Goal: Transaction & Acquisition: Purchase product/service

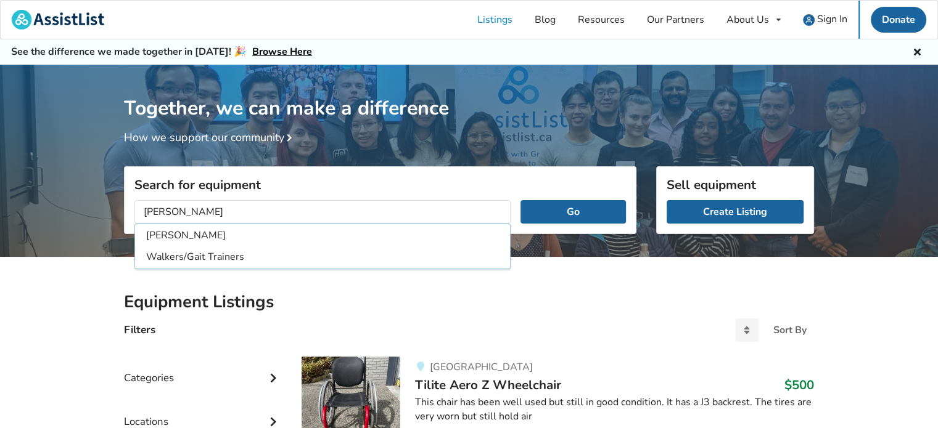
type input "[PERSON_NAME]"
click at [520, 200] on button "Go" at bounding box center [572, 211] width 105 height 23
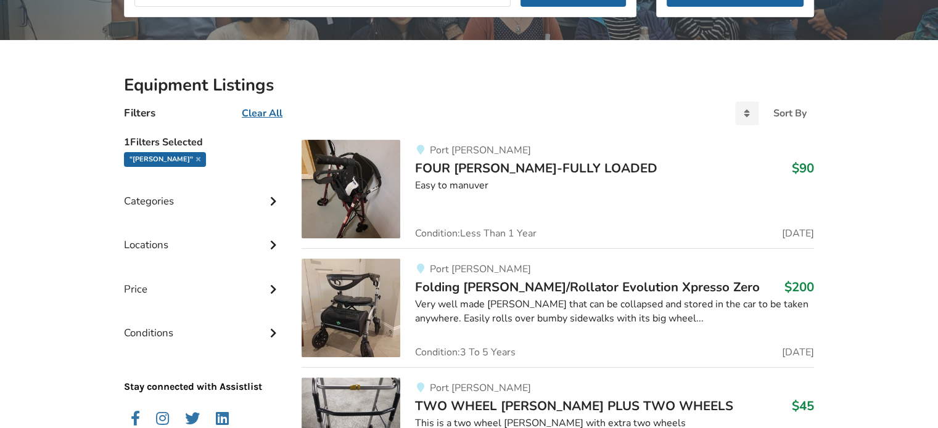
scroll to position [247, 0]
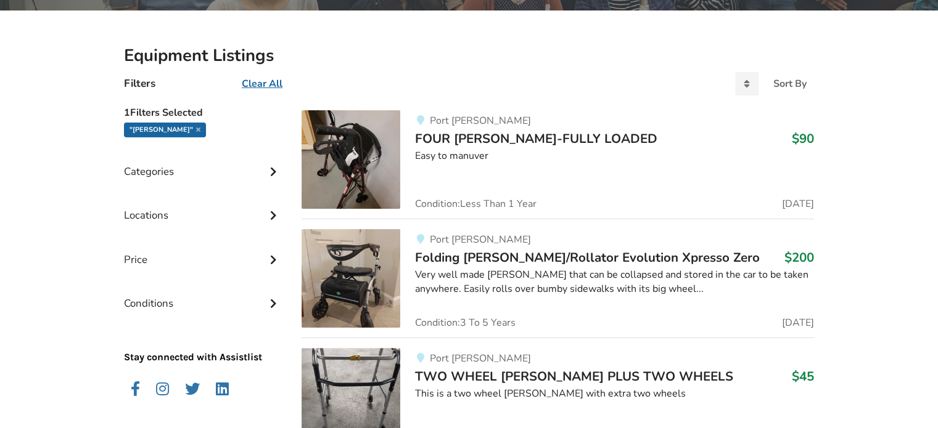
click at [471, 150] on div "Easy to manuver" at bounding box center [614, 156] width 399 height 14
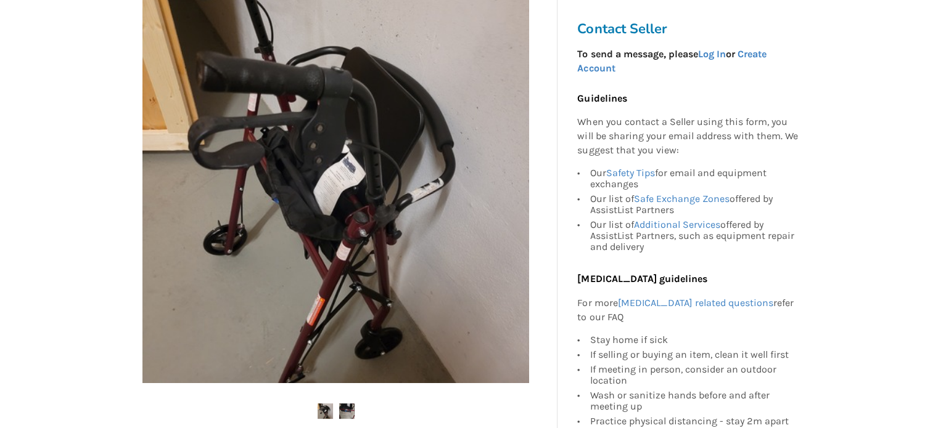
scroll to position [308, 0]
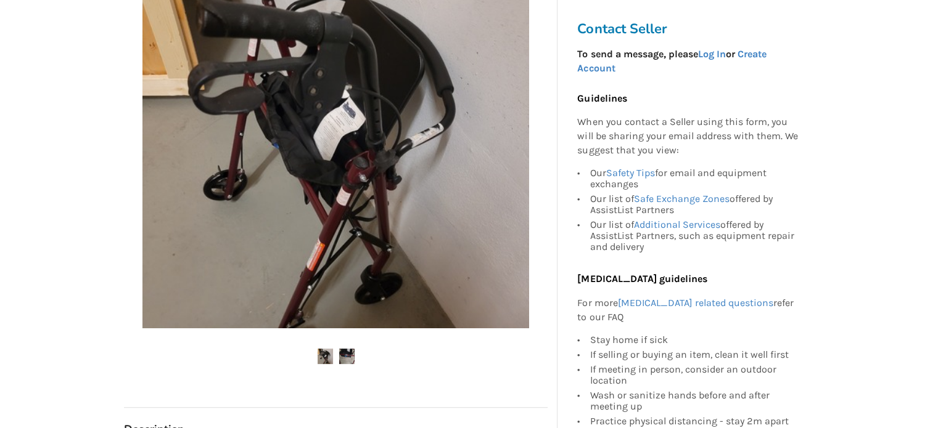
click at [345, 355] on img at bounding box center [346, 356] width 15 height 15
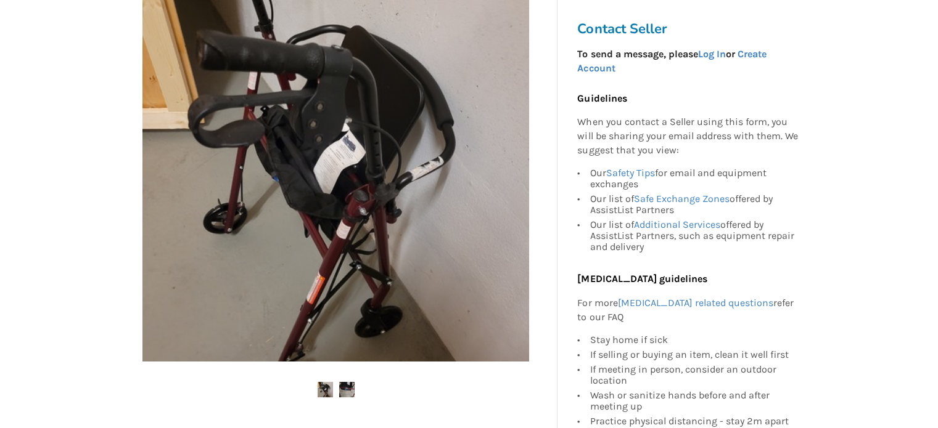
scroll to position [276, 0]
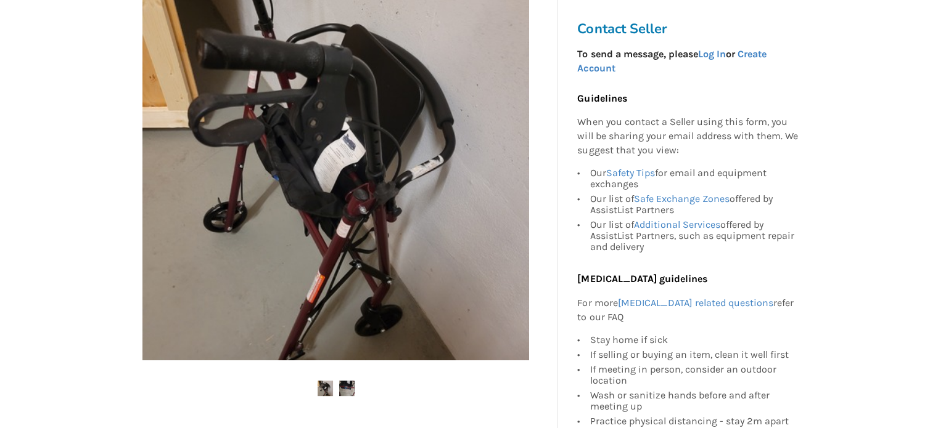
click at [340, 385] on img at bounding box center [346, 388] width 15 height 15
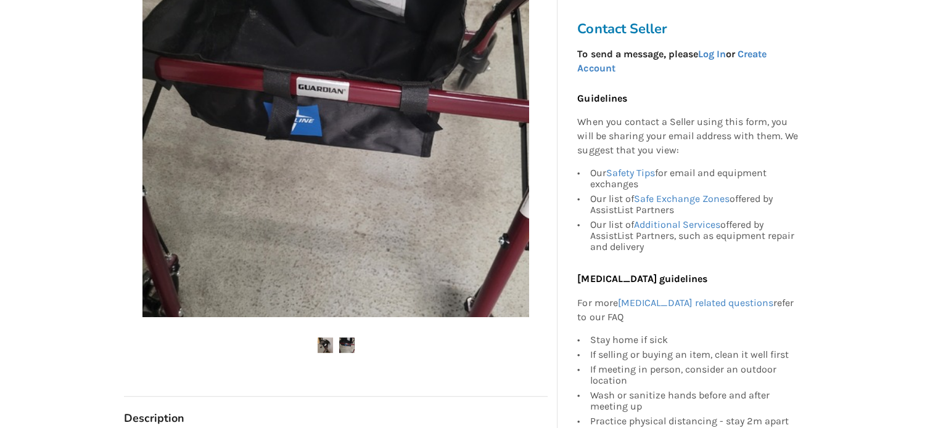
scroll to position [338, 0]
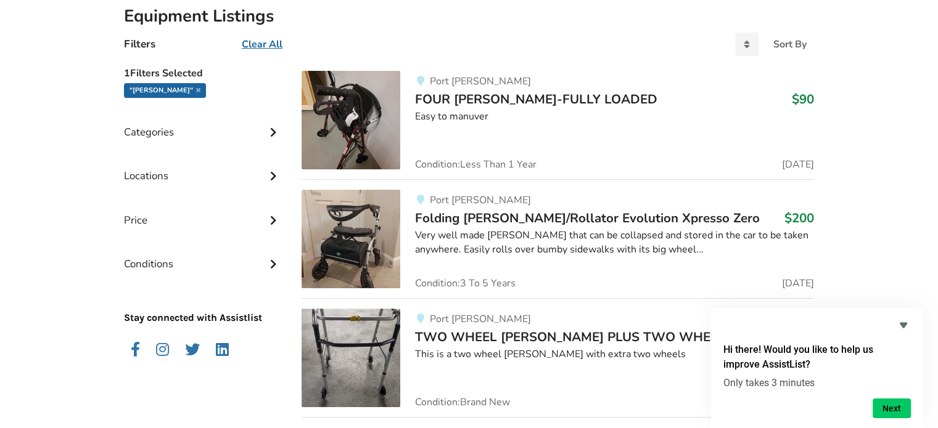
scroll to position [308, 0]
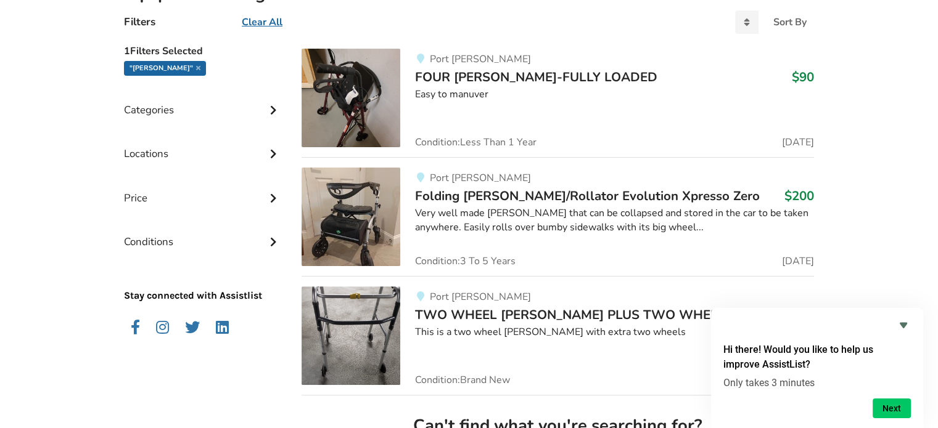
click at [539, 198] on span "Folding [PERSON_NAME]/Rollator Evolution Xpresso Zero" at bounding box center [587, 195] width 345 height 17
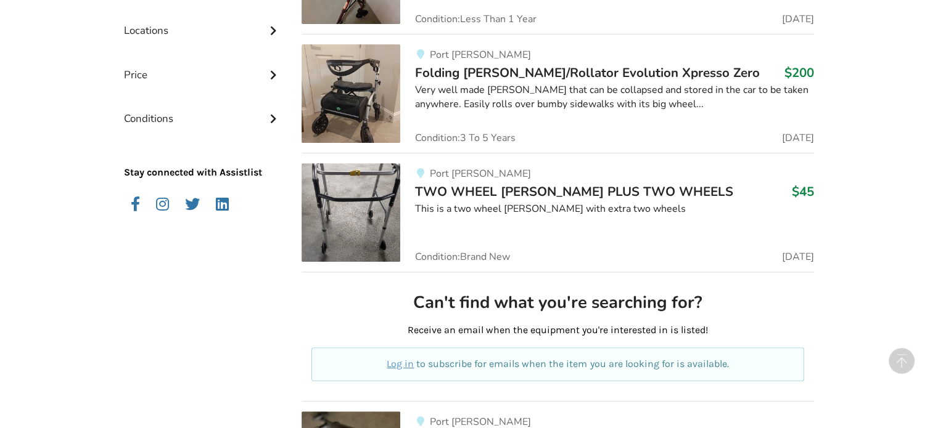
scroll to position [308, 0]
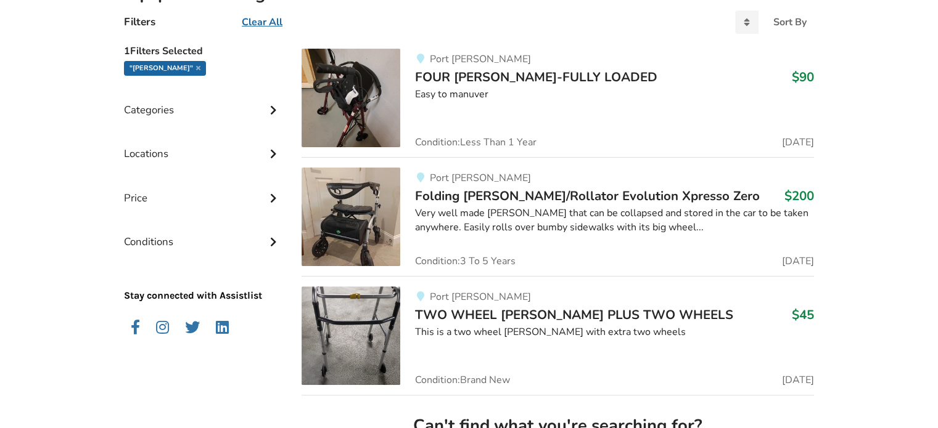
click at [499, 73] on span "FOUR [PERSON_NAME]-FULLY LOADED" at bounding box center [536, 76] width 242 height 17
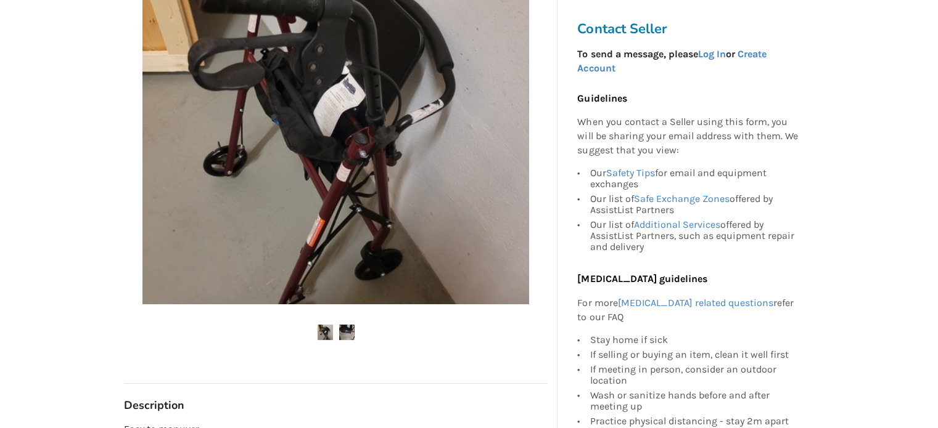
scroll to position [370, 0]
